Goal: Transaction & Acquisition: Purchase product/service

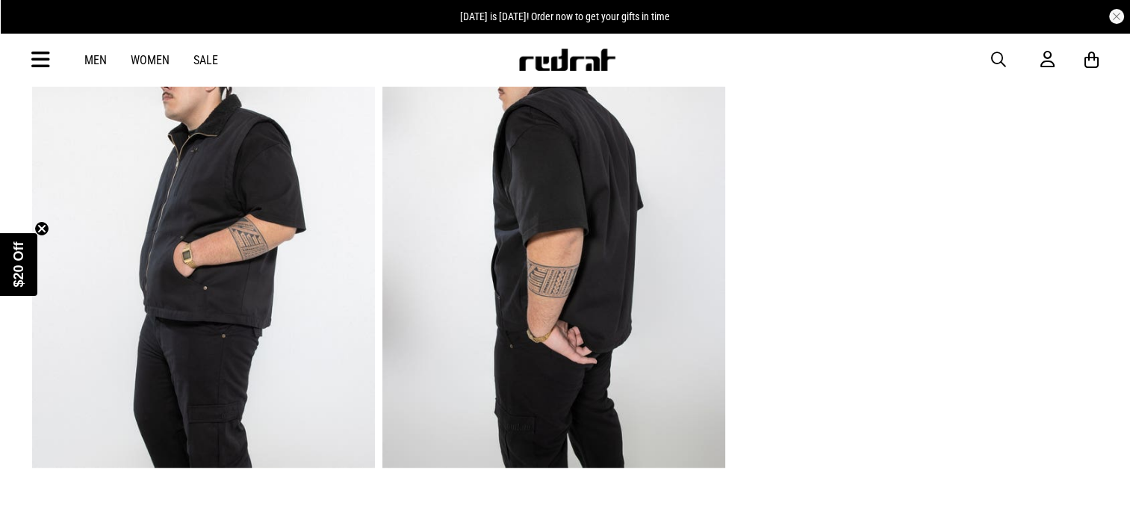
scroll to position [1121, 0]
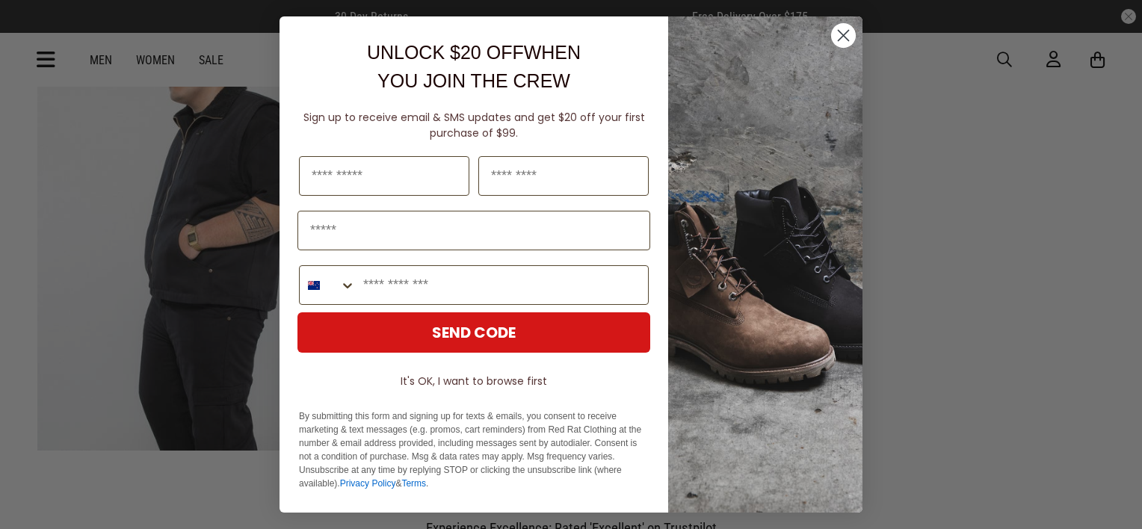
click at [842, 33] on circle "Close dialog" at bounding box center [843, 35] width 25 height 25
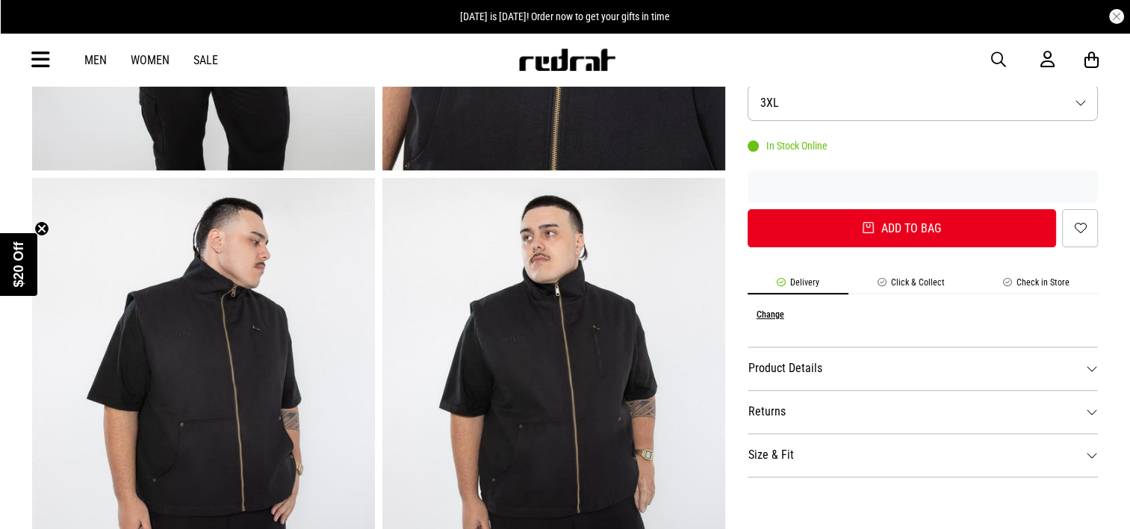
scroll to position [523, 0]
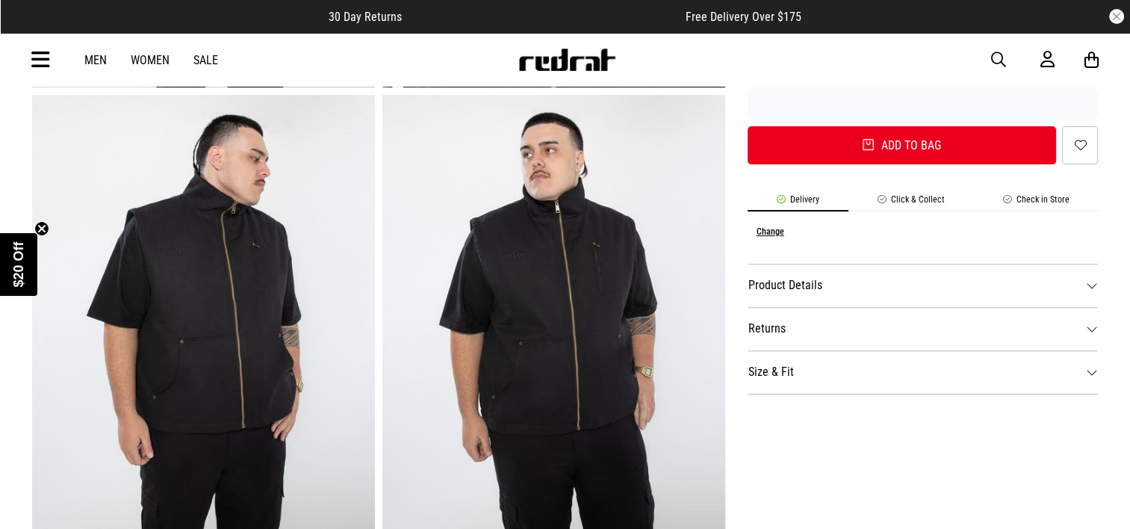
click at [762, 284] on dt "Product Details" at bounding box center [923, 285] width 351 height 43
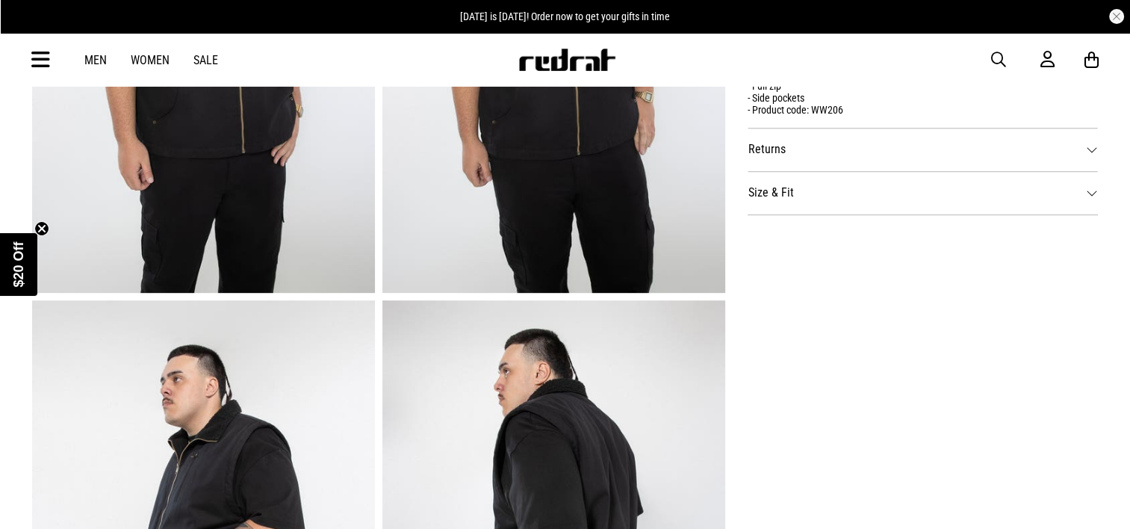
scroll to position [971, 0]
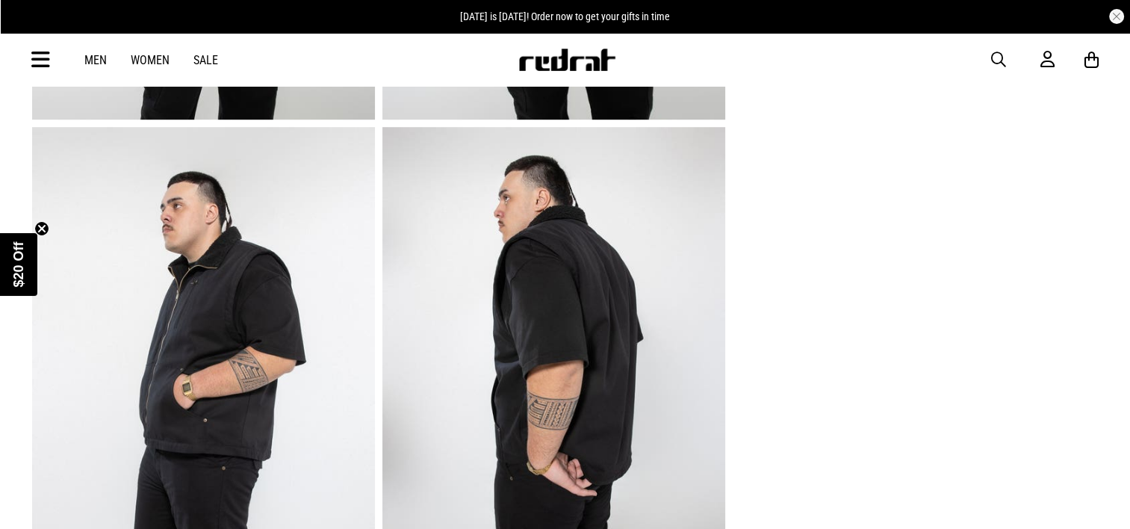
click at [302, 324] on img at bounding box center [203, 363] width 343 height 473
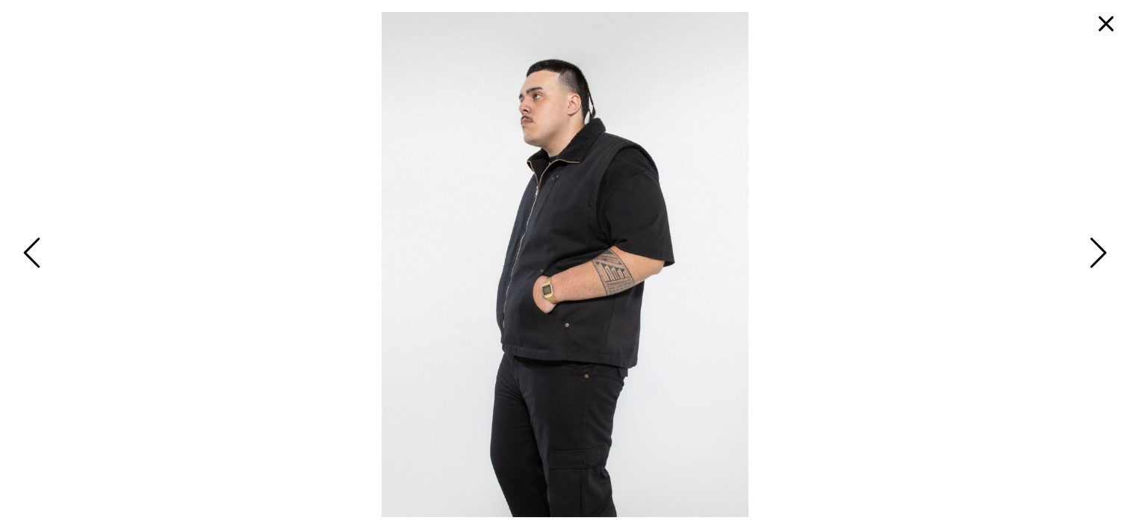
click at [1091, 255] on span "Next" at bounding box center [1096, 253] width 23 height 43
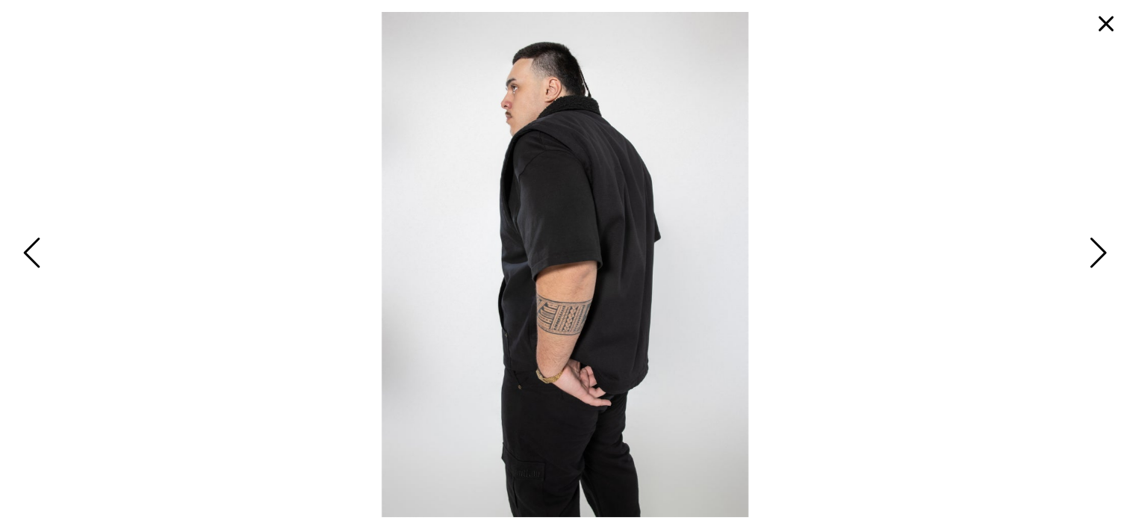
click at [1098, 249] on span "Next" at bounding box center [1096, 253] width 23 height 43
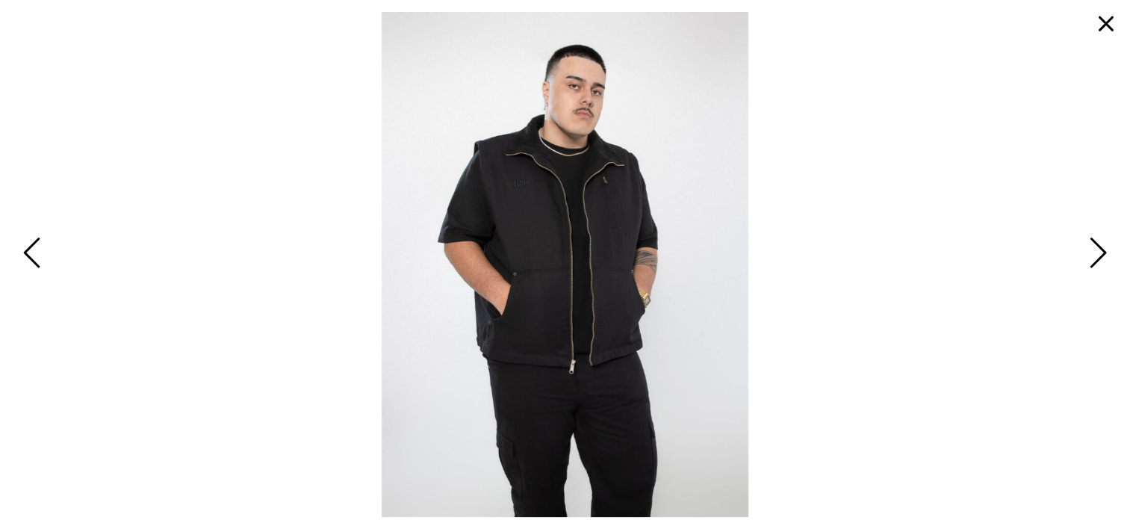
click at [1098, 249] on span "Next" at bounding box center [1096, 253] width 23 height 43
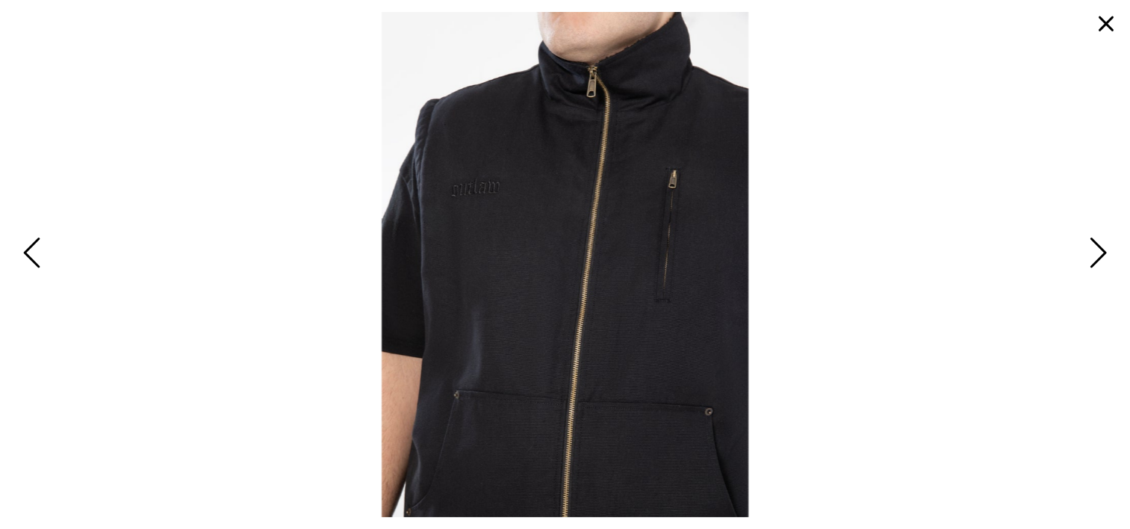
click at [1098, 249] on span "Next" at bounding box center [1096, 253] width 23 height 43
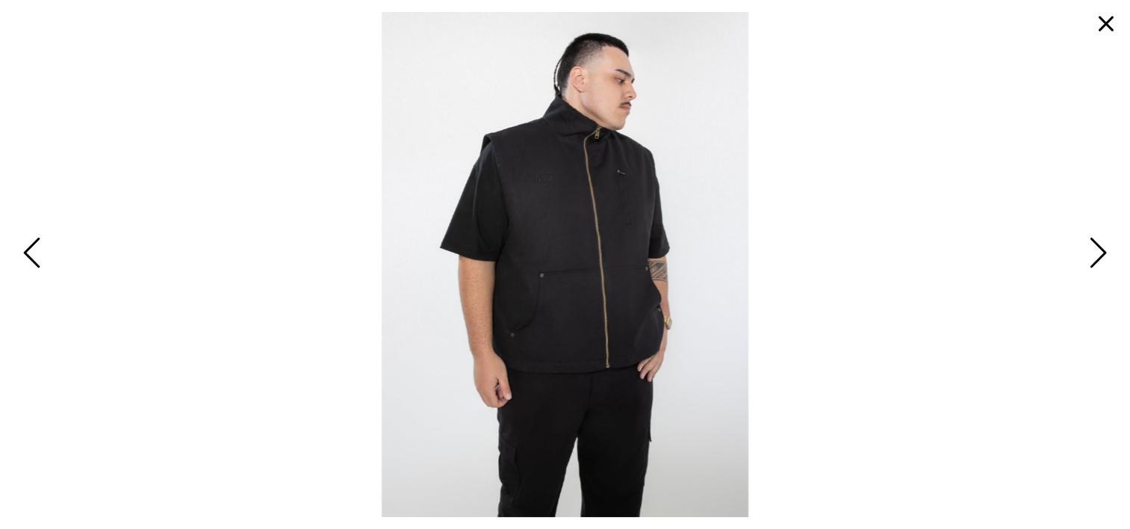
click at [1098, 249] on span "Next" at bounding box center [1096, 253] width 23 height 43
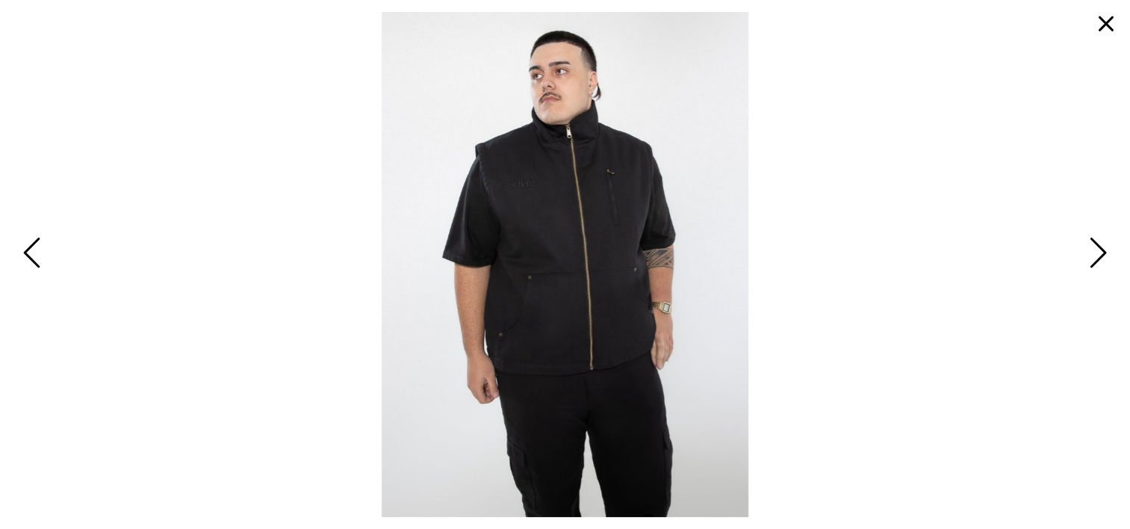
click at [1100, 20] on button "button" at bounding box center [1107, 24] width 36 height 36
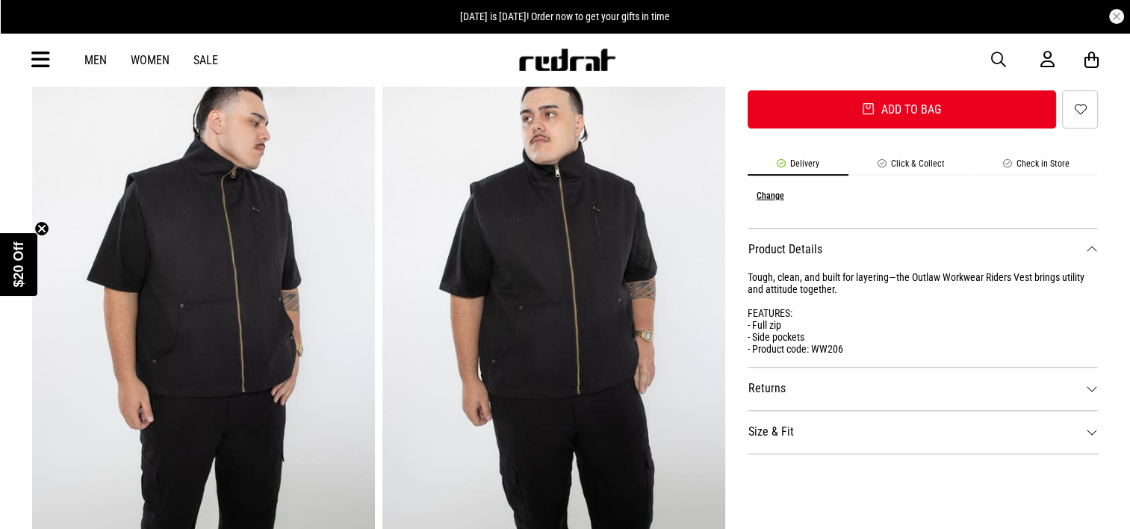
scroll to position [299, 0]
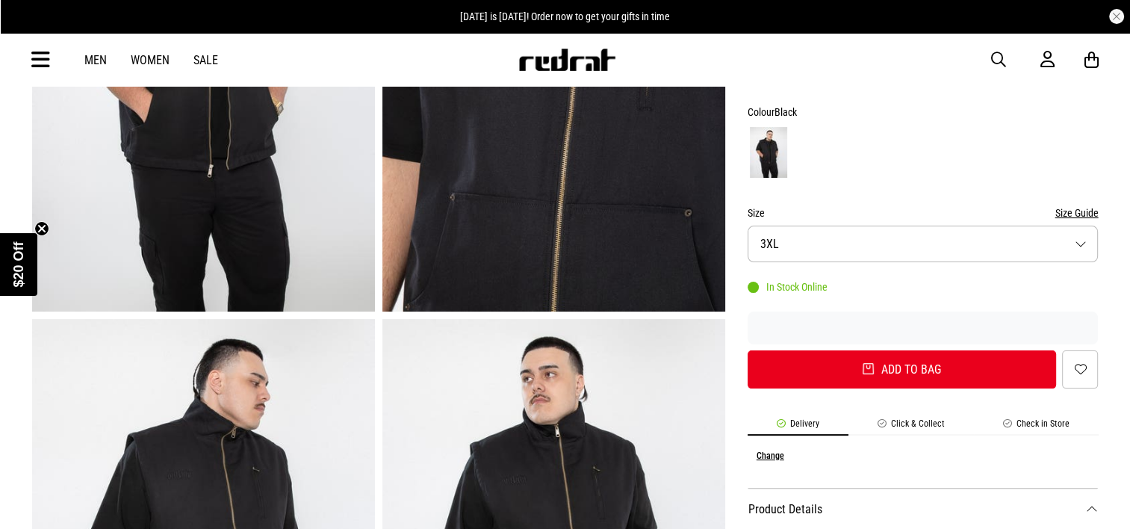
click at [879, 258] on button "Size 3XL" at bounding box center [923, 244] width 351 height 37
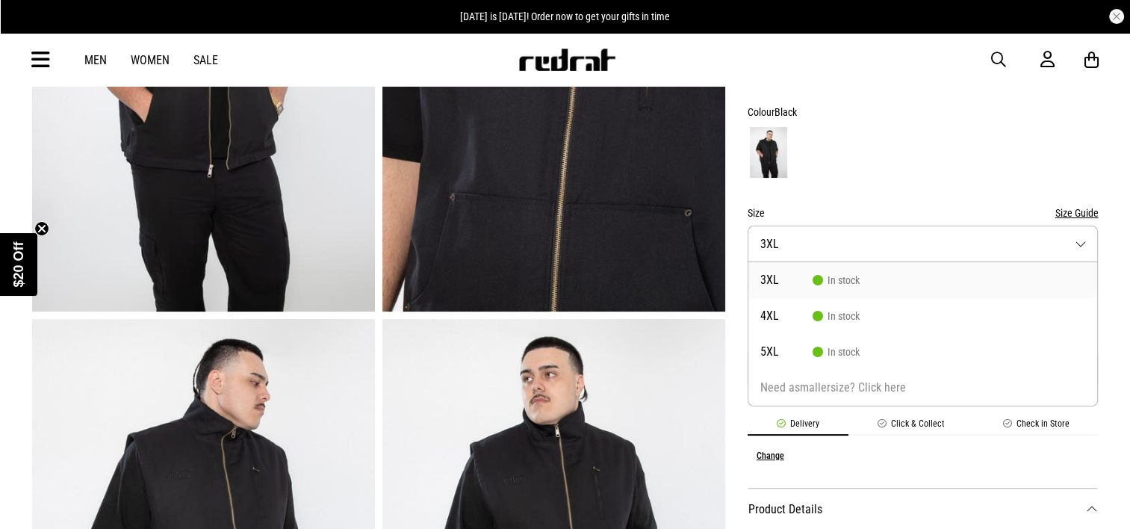
click at [932, 130] on div at bounding box center [923, 152] width 351 height 55
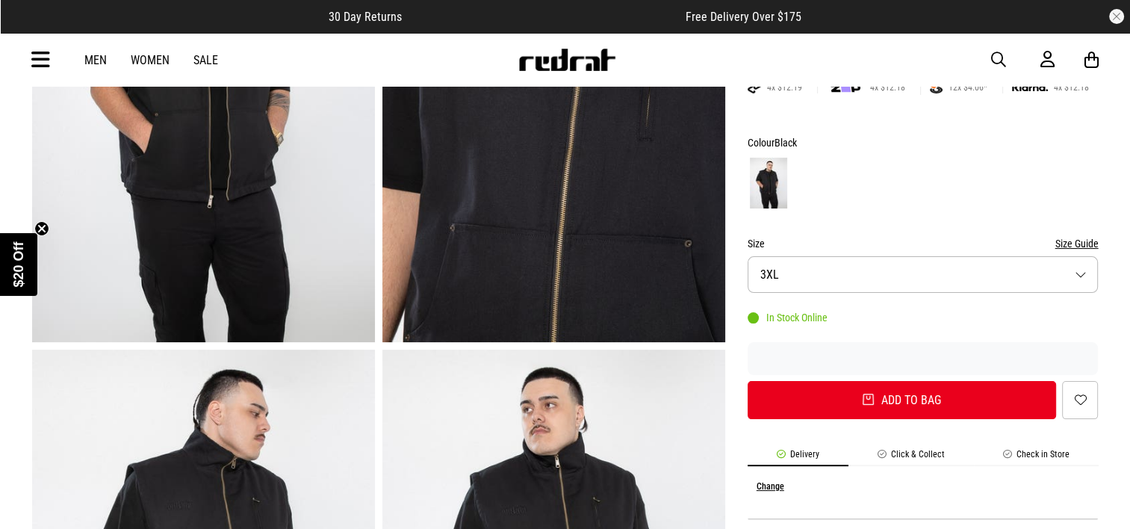
scroll to position [75, 0]
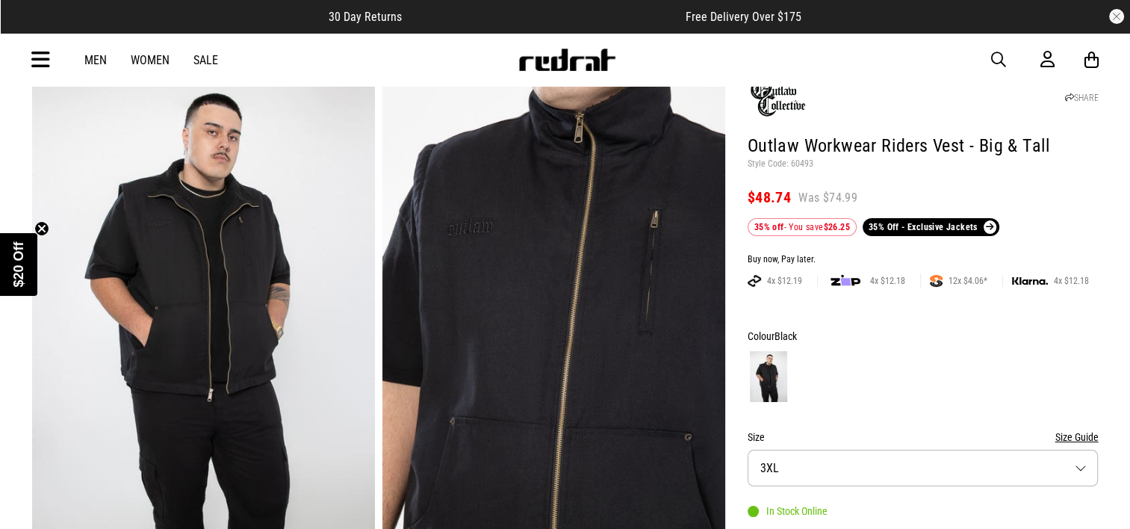
click at [264, 313] on img at bounding box center [203, 299] width 343 height 473
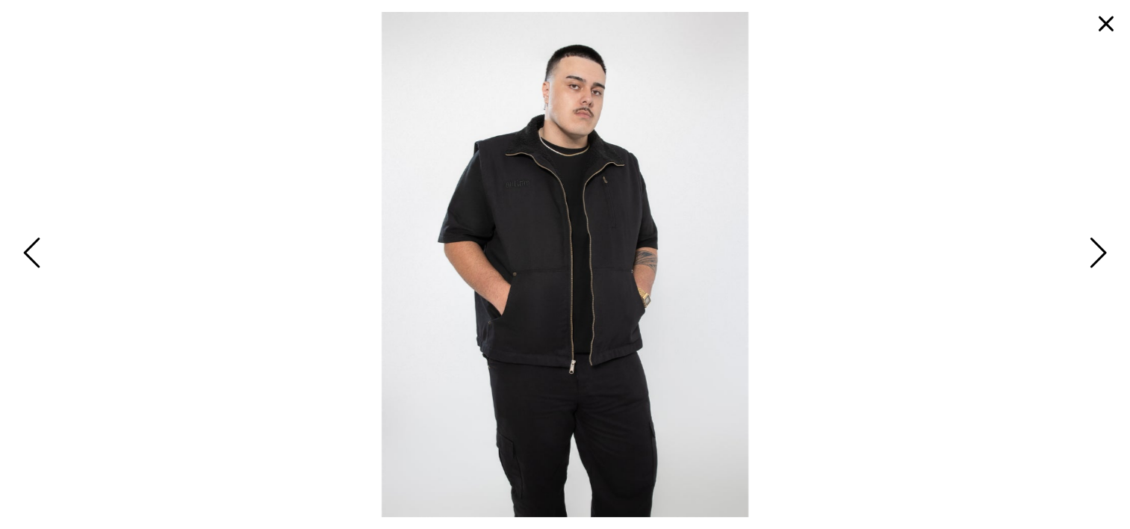
click at [551, 221] on img at bounding box center [565, 264] width 366 height 505
click at [1089, 243] on span "Next" at bounding box center [1096, 253] width 23 height 43
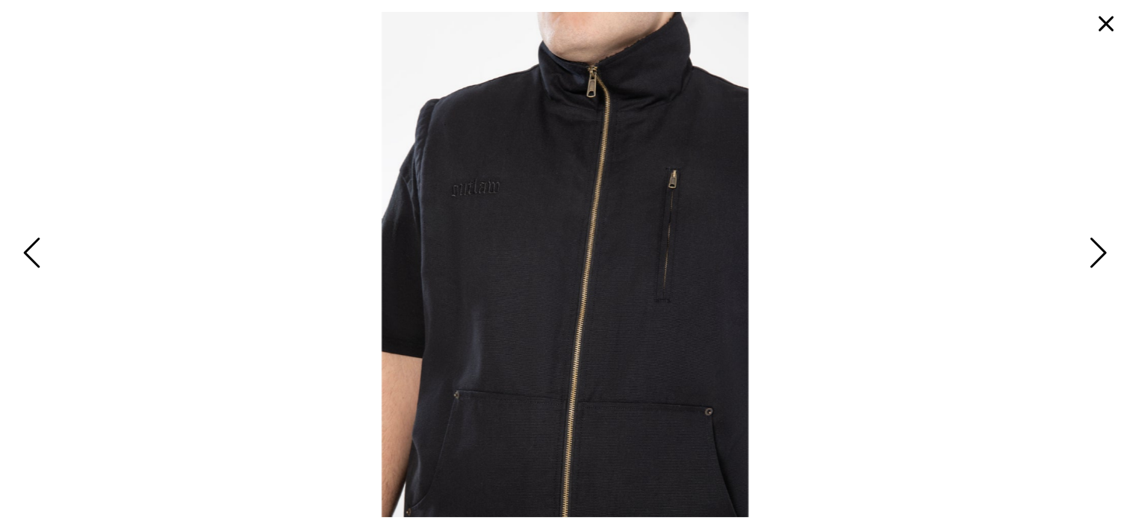
click at [1089, 243] on span "Next" at bounding box center [1096, 253] width 23 height 43
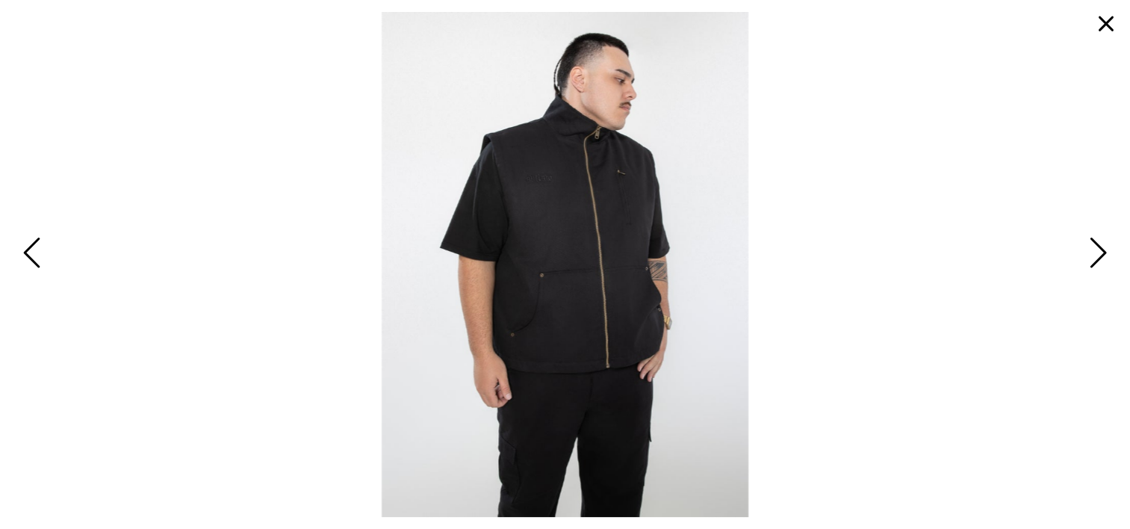
click at [1089, 243] on span "Next" at bounding box center [1096, 253] width 23 height 43
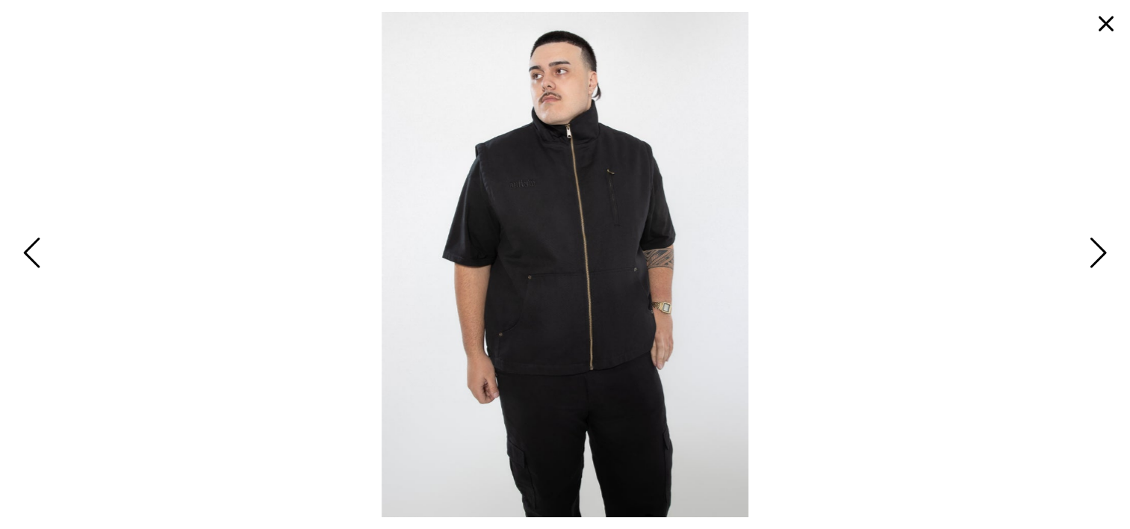
click at [1089, 243] on span "Next" at bounding box center [1096, 253] width 23 height 43
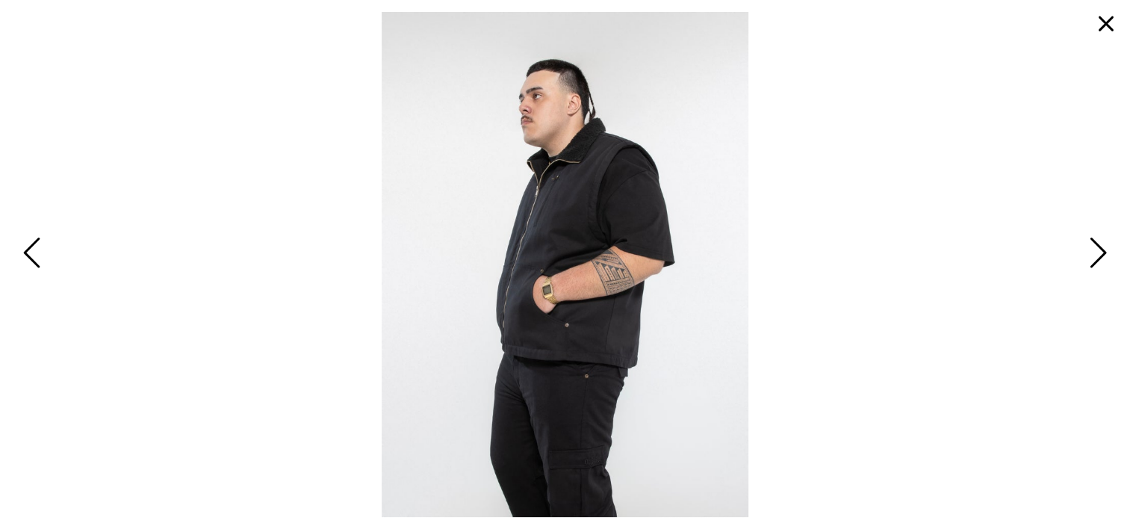
click at [1089, 243] on span "Next" at bounding box center [1096, 253] width 23 height 43
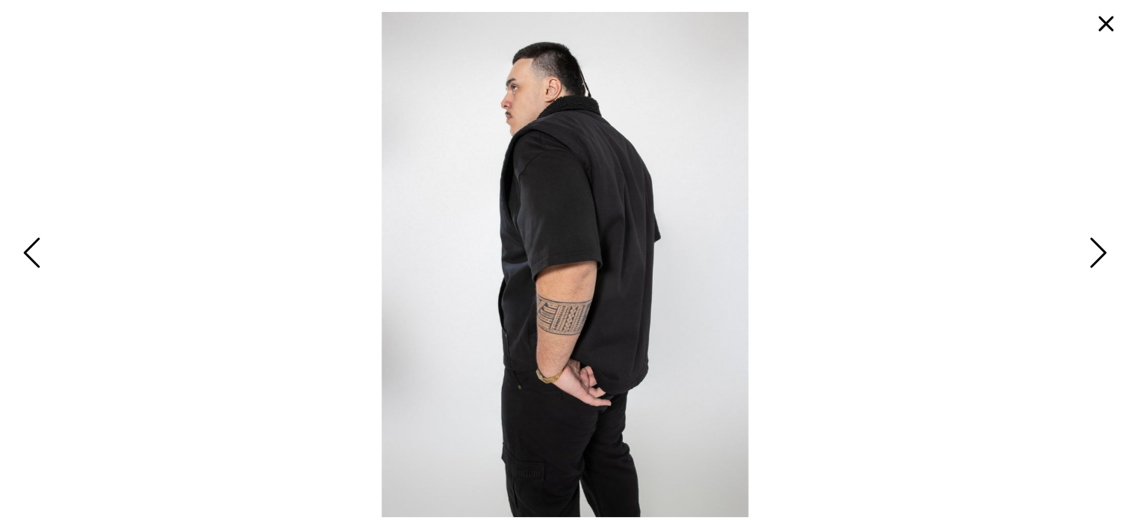
click at [1089, 243] on span "Next" at bounding box center [1096, 253] width 23 height 43
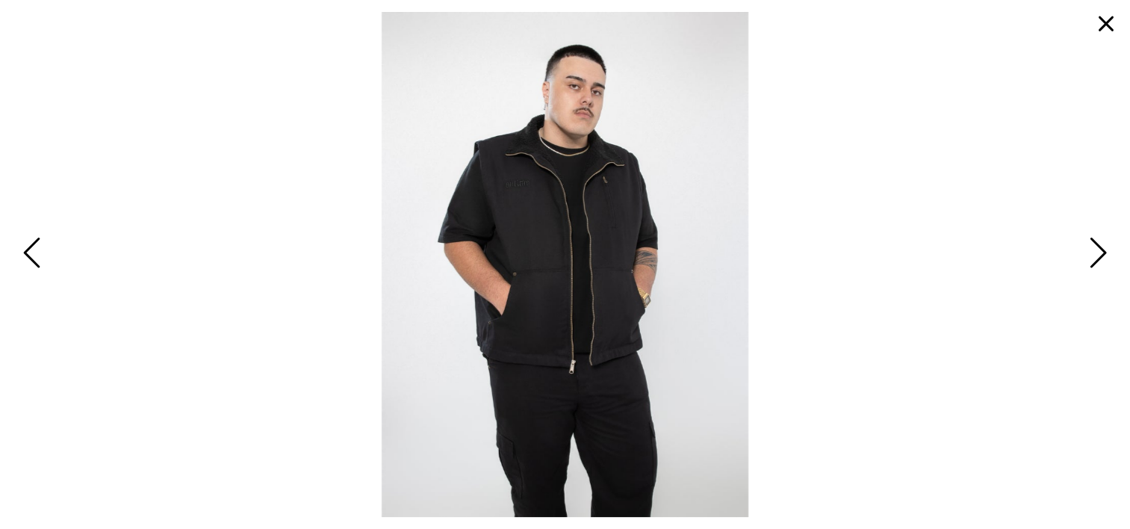
click at [1089, 243] on span "Next" at bounding box center [1096, 253] width 23 height 43
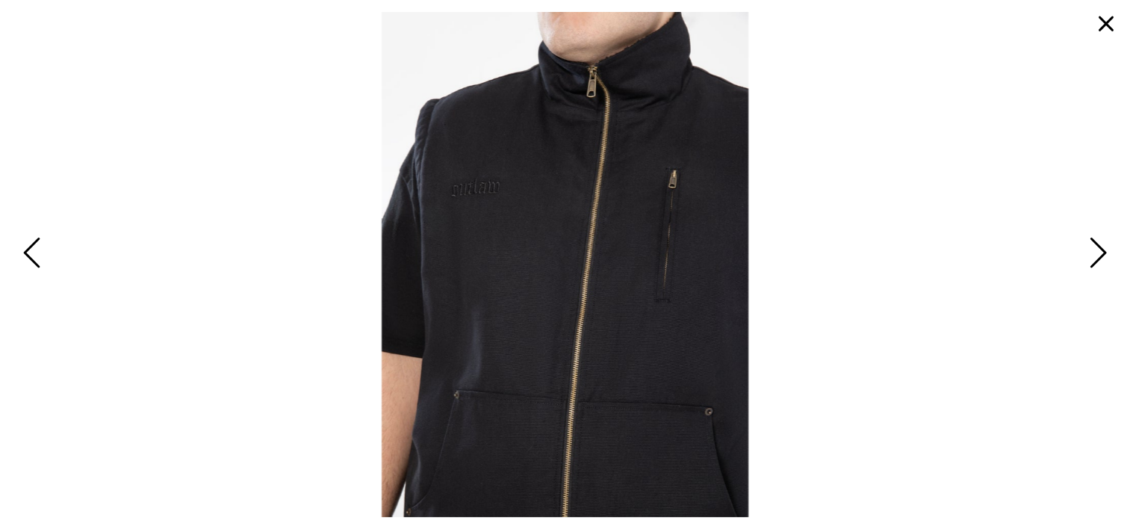
click at [1100, 22] on button "button" at bounding box center [1107, 24] width 36 height 36
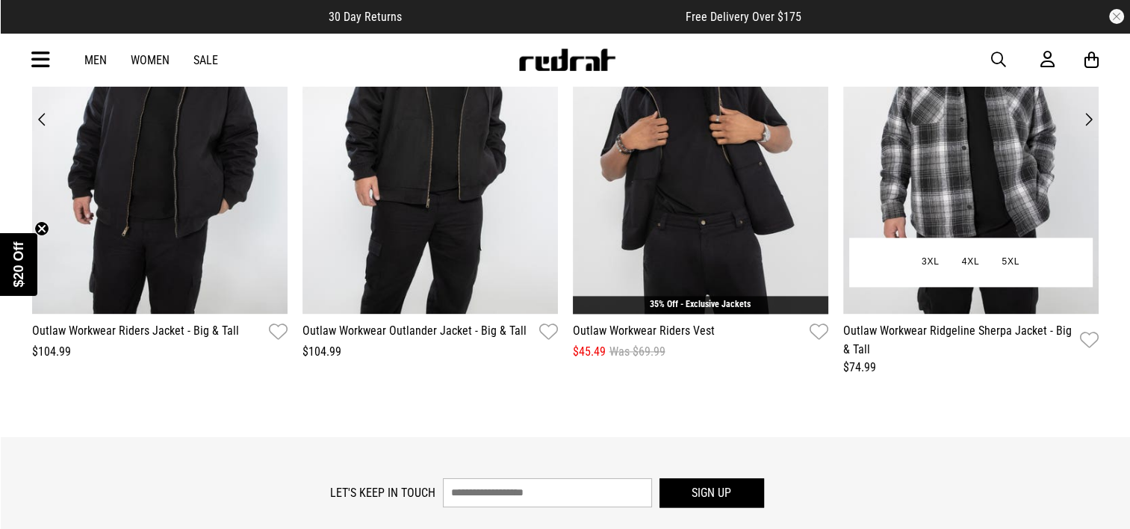
scroll to position [1943, 0]
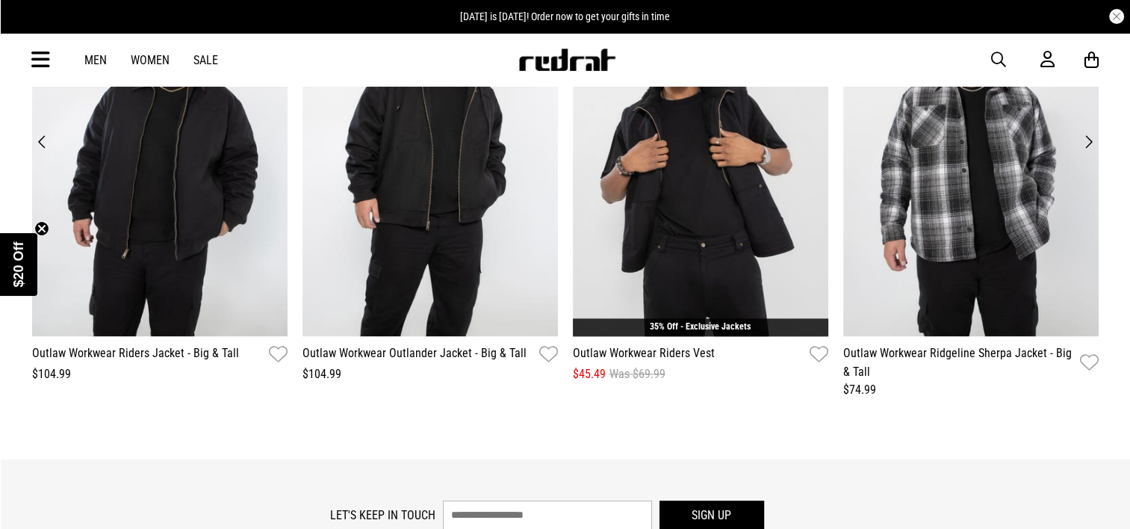
click at [1087, 143] on button "Next" at bounding box center [1089, 142] width 20 height 21
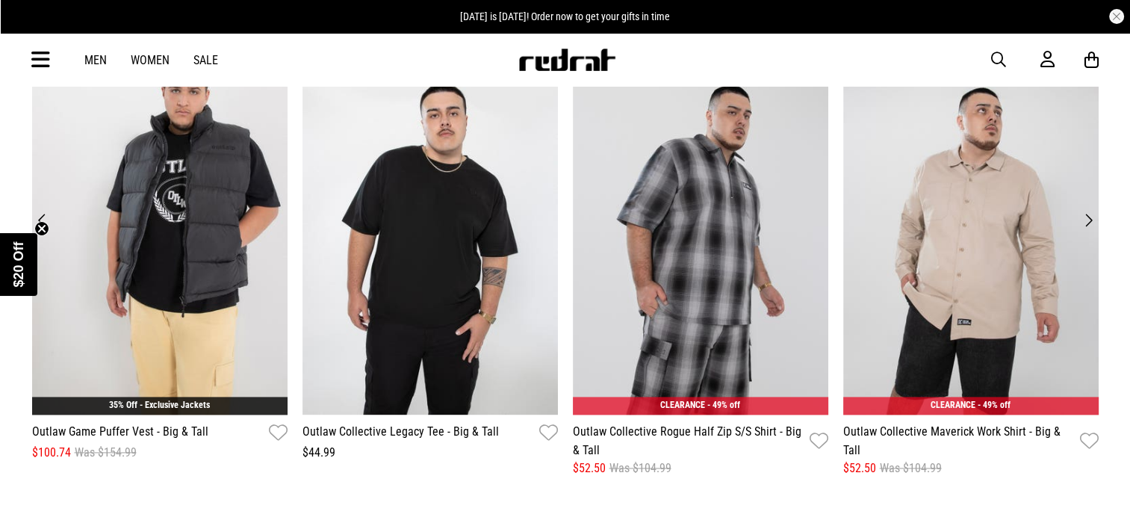
scroll to position [1868, 0]
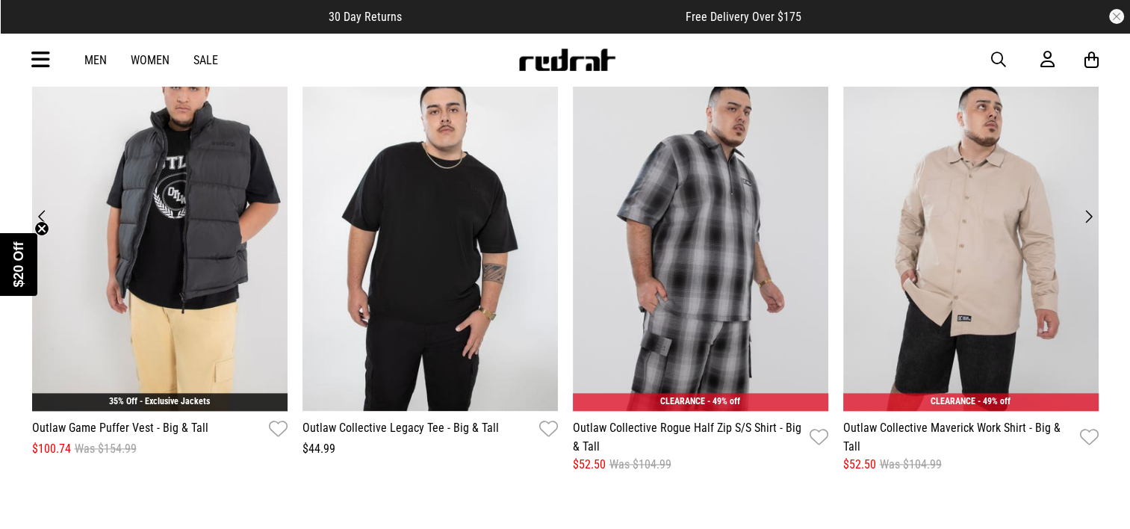
click at [1092, 213] on button "Next" at bounding box center [1089, 216] width 20 height 21
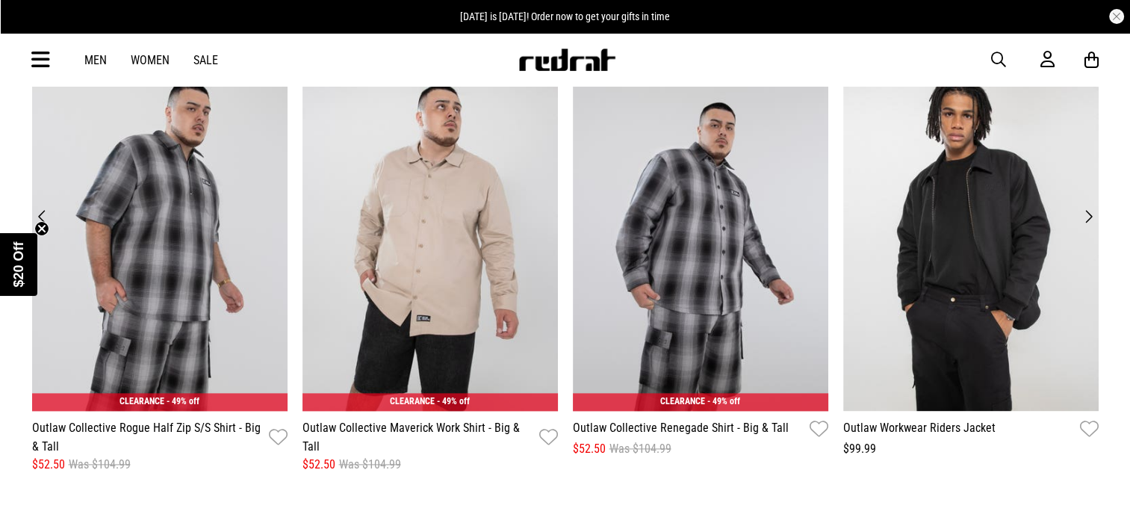
click at [1092, 213] on button "Next" at bounding box center [1089, 216] width 20 height 21
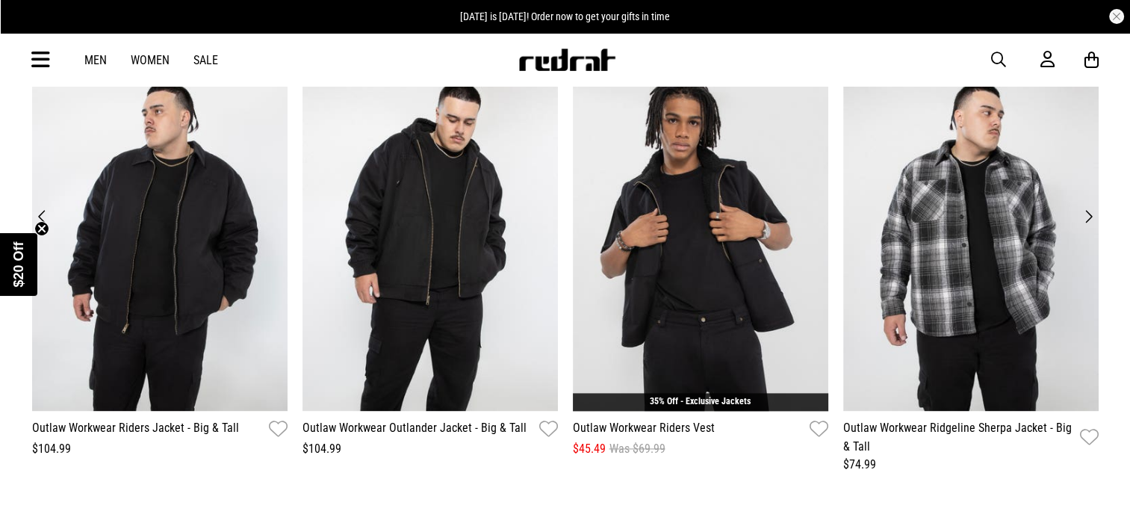
click at [1092, 213] on button "Next" at bounding box center [1089, 216] width 20 height 21
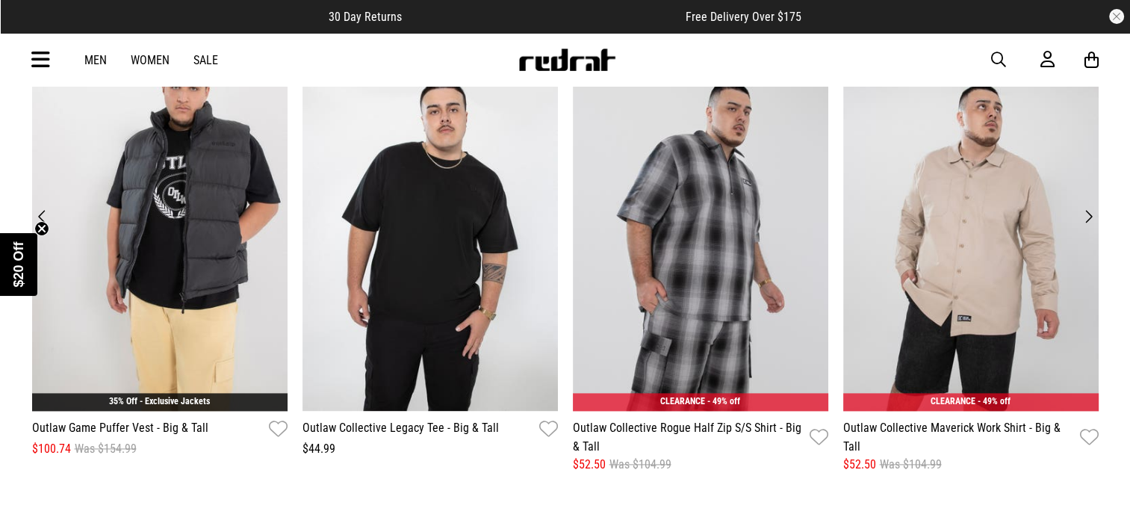
click at [1092, 213] on button "Next" at bounding box center [1089, 216] width 20 height 21
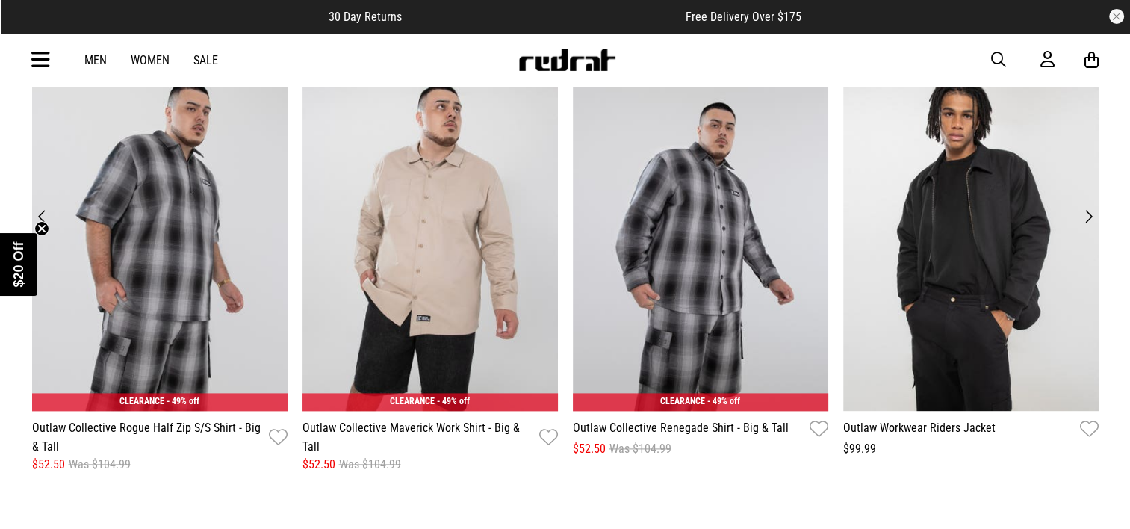
click at [1092, 213] on button "Next" at bounding box center [1089, 216] width 20 height 21
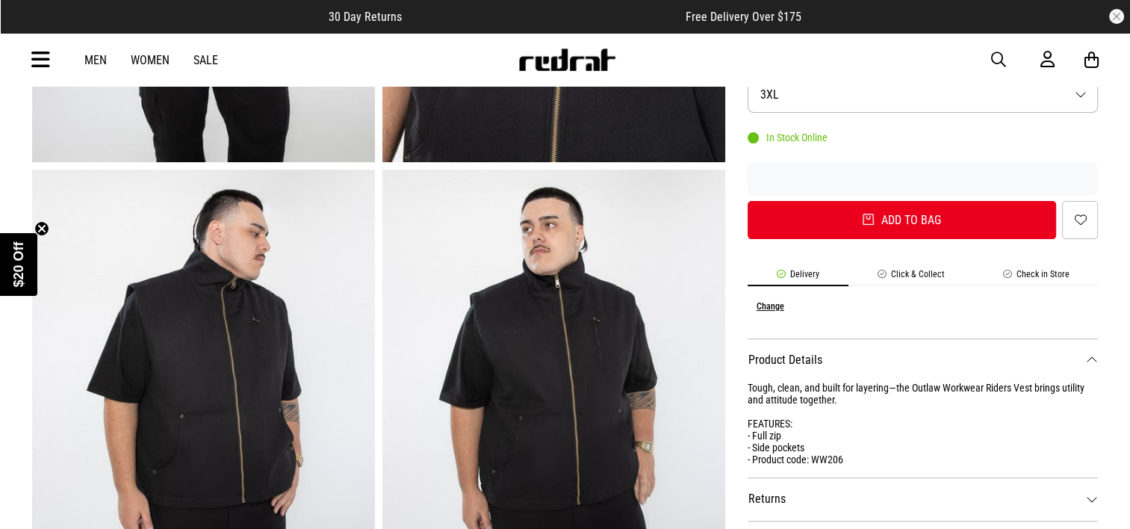
scroll to position [75, 0]
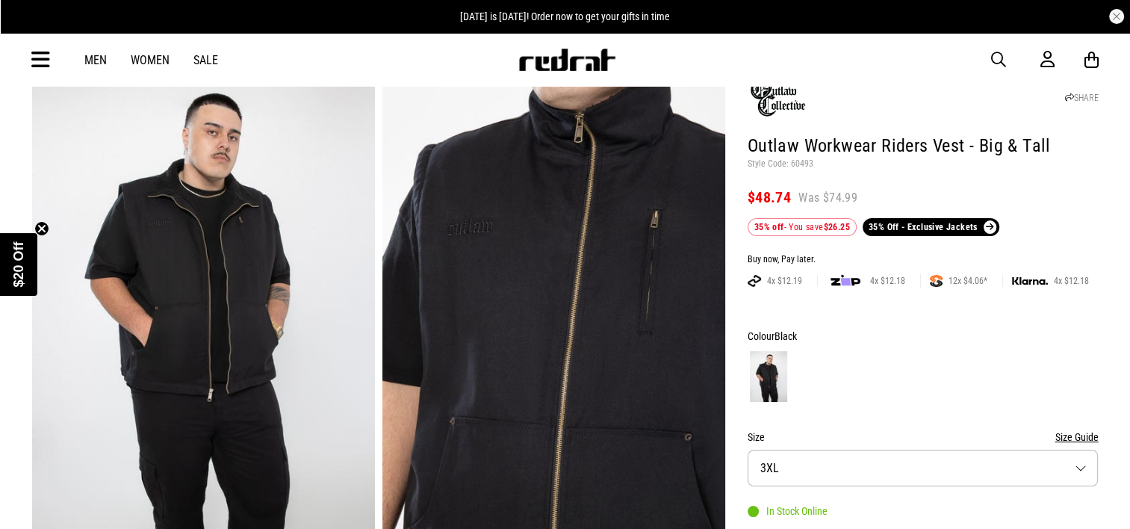
click at [769, 102] on img at bounding box center [778, 96] width 60 height 42
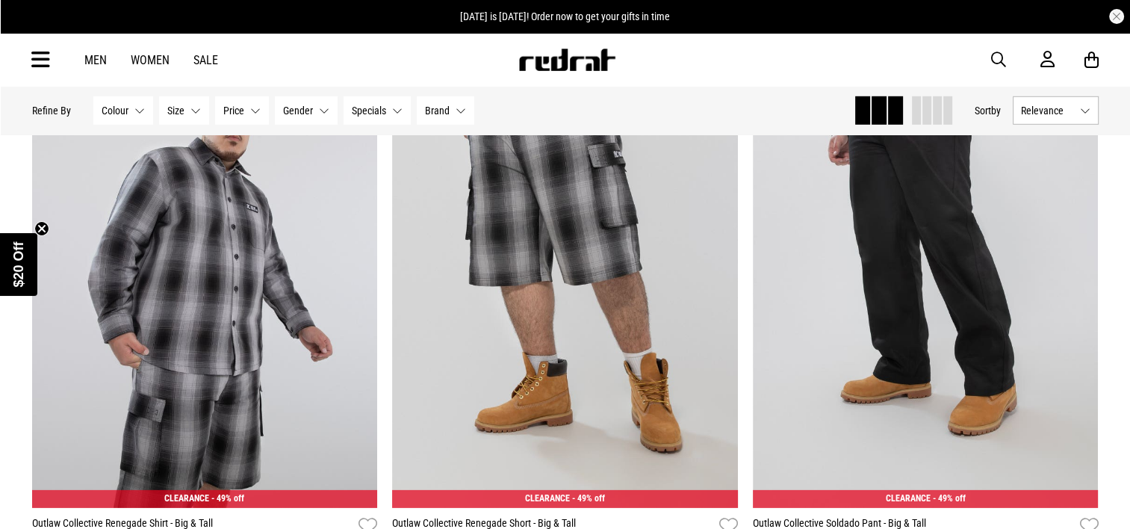
scroll to position [4782, 0]
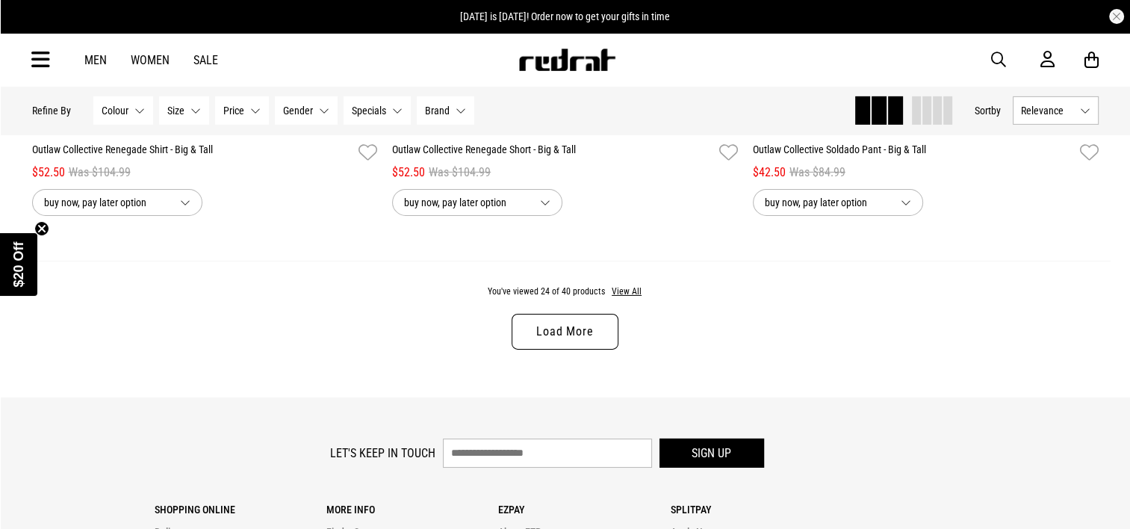
click at [582, 350] on link "Load More" at bounding box center [565, 332] width 106 height 36
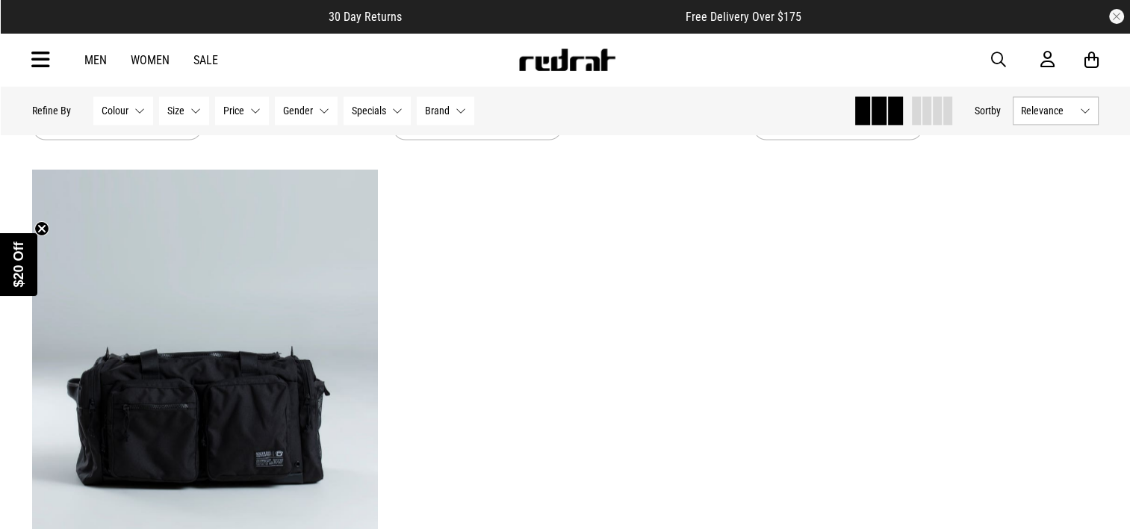
scroll to position [7536, 0]
